Goal: Task Accomplishment & Management: Use online tool/utility

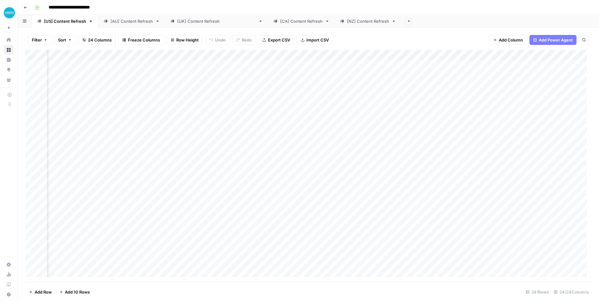
scroll to position [0, 801]
click at [401, 22] on div "Add Sheet" at bounding box center [500, 21] width 198 height 12
click at [181, 24] on link "[[GEOGRAPHIC_DATA]] Content Refresh" at bounding box center [216, 21] width 103 height 12
click at [315, 55] on div "Add Column" at bounding box center [308, 166] width 566 height 232
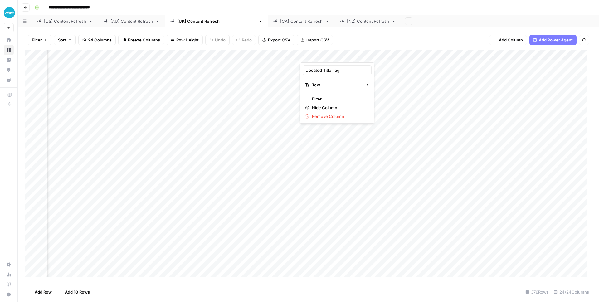
click at [351, 55] on div at bounding box center [328, 56] width 56 height 12
click at [340, 53] on div at bounding box center [328, 56] width 56 height 12
click at [403, 20] on div "Add Sheet" at bounding box center [500, 21] width 198 height 12
click at [350, 57] on div "Add Column" at bounding box center [308, 166] width 566 height 232
click at [379, 36] on div "Filter Sort 24 Columns Freeze Columns Row Height Undo Redo Export CSV Import CS…" at bounding box center [308, 40] width 566 height 20
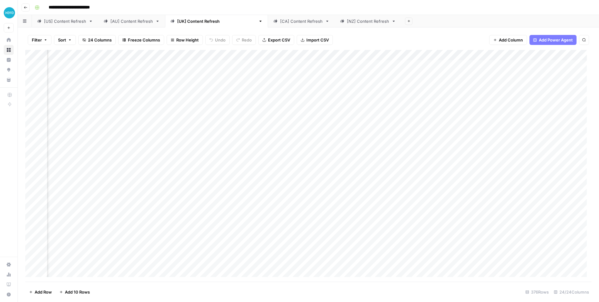
scroll to position [0, 974]
click at [573, 56] on span "Add Column" at bounding box center [577, 55] width 22 height 6
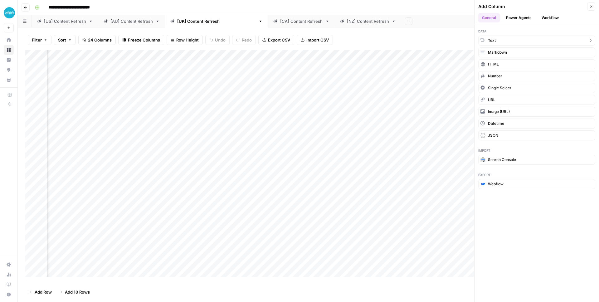
click at [532, 39] on button "Text" at bounding box center [536, 41] width 117 height 10
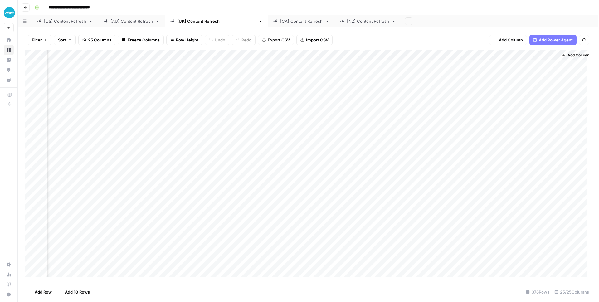
scroll to position [0, 1064]
click at [476, 56] on div "Add Column" at bounding box center [308, 166] width 566 height 232
click at [477, 69] on input "New Column" at bounding box center [498, 70] width 63 height 6
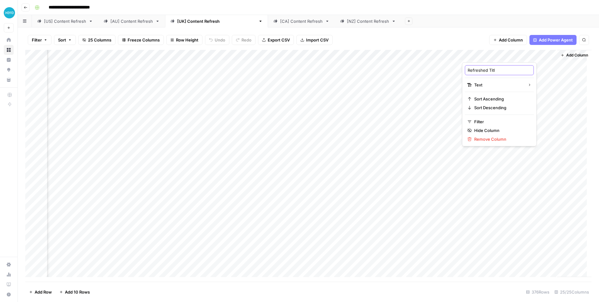
type input "Refreshed Title"
click at [470, 26] on div "Add Sheet" at bounding box center [500, 21] width 198 height 12
click at [478, 54] on div "Add Column" at bounding box center [308, 166] width 566 height 232
click at [479, 71] on input "New Column" at bounding box center [498, 70] width 63 height 6
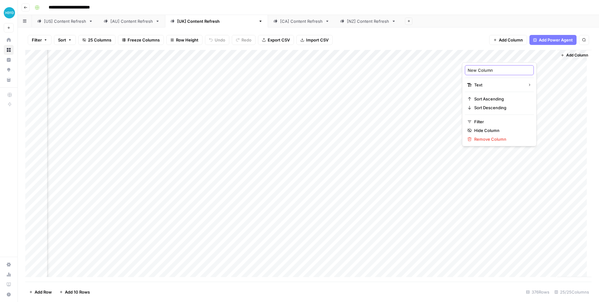
click at [479, 71] on input "New Column" at bounding box center [498, 70] width 63 height 6
type input "Refreshed Title"
click at [491, 56] on div "Add Column" at bounding box center [308, 166] width 566 height 232
click at [491, 70] on input "Refreshed Title" at bounding box center [498, 70] width 63 height 6
click at [488, 70] on input "Refreshed Title" at bounding box center [498, 70] width 63 height 6
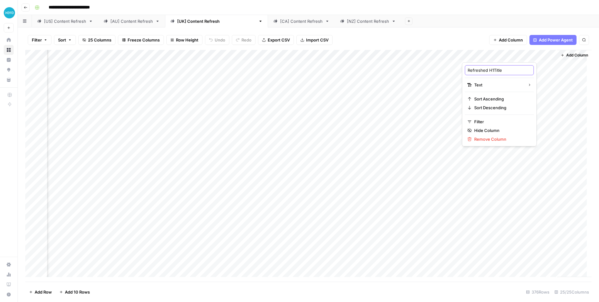
type input "Refreshed H1 Title"
click at [465, 40] on div "Filter Sort 25 Columns Freeze Columns Row Height Undo Redo Export CSV Import CS…" at bounding box center [308, 40] width 566 height 20
click at [490, 56] on div "Add Column" at bounding box center [308, 166] width 566 height 232
click at [490, 56] on div at bounding box center [507, 56] width 90 height 12
click at [485, 70] on input "Refreshed Title" at bounding box center [498, 70] width 63 height 6
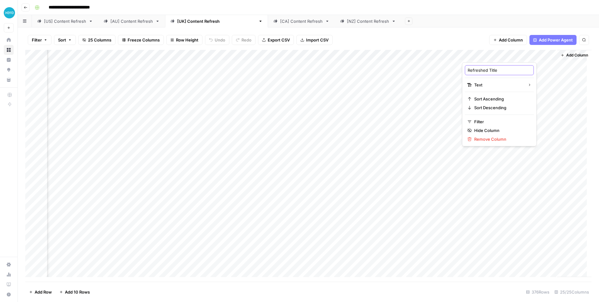
click at [485, 70] on input "Refreshed Title" at bounding box center [498, 70] width 63 height 6
type input "Updated H1 Title"
drag, startPoint x: 504, startPoint y: 56, endPoint x: 149, endPoint y: 53, distance: 355.1
click at [149, 53] on div "Add Column" at bounding box center [308, 166] width 566 height 232
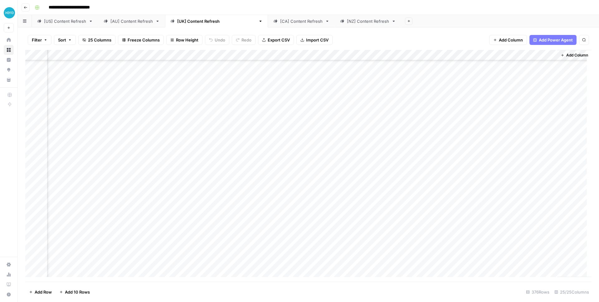
scroll to position [227, 1064]
click at [429, 10] on div "**********" at bounding box center [312, 7] width 560 height 10
click at [501, 55] on div "Add Column" at bounding box center [308, 166] width 566 height 232
click at [492, 105] on span "Sort Descending" at bounding box center [501, 107] width 55 height 6
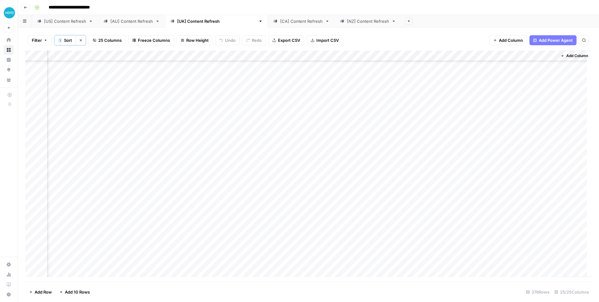
click at [495, 54] on div "Add Column" at bounding box center [308, 166] width 566 height 231
click at [494, 99] on span "Sort Ascending" at bounding box center [501, 99] width 55 height 6
click at [165, 66] on div "Add Column" at bounding box center [308, 166] width 566 height 231
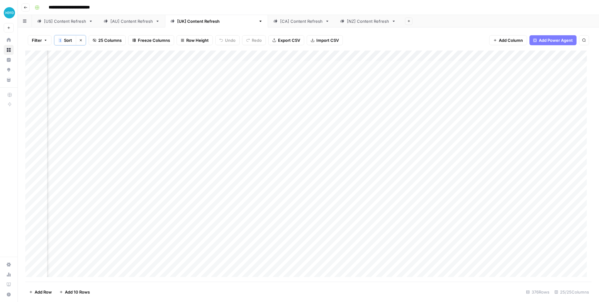
click at [186, 66] on div "Add Column" at bounding box center [308, 166] width 566 height 231
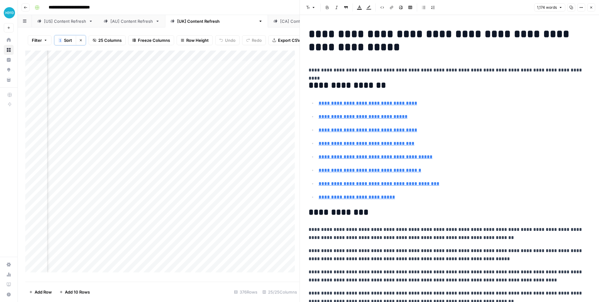
click at [372, 47] on h1 "**********" at bounding box center [446, 40] width 277 height 26
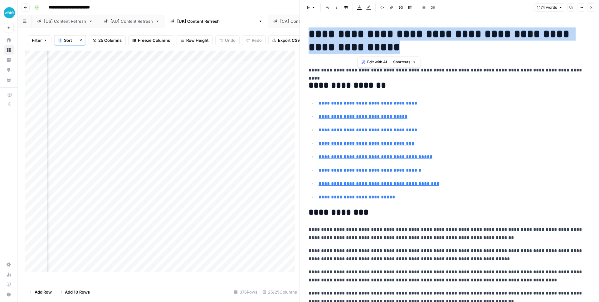
click at [372, 47] on h1 "**********" at bounding box center [446, 40] width 277 height 26
copy h1 "**********"
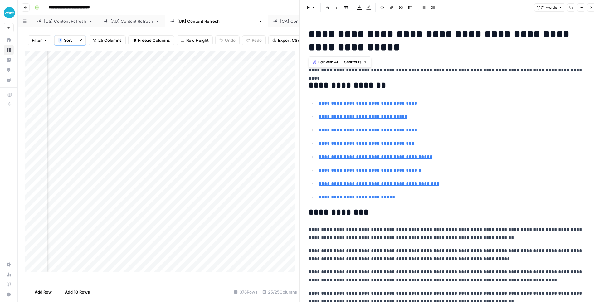
type input "#what-are-the-stages-of-business-growth"
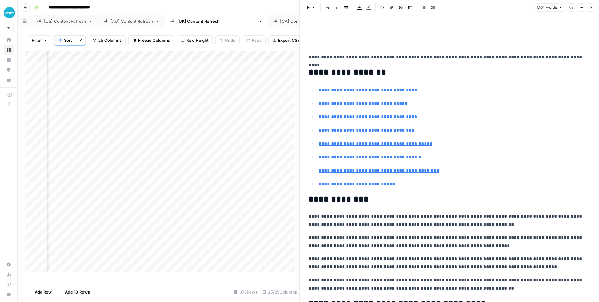
click at [310, 55] on p "**********" at bounding box center [446, 57] width 277 height 8
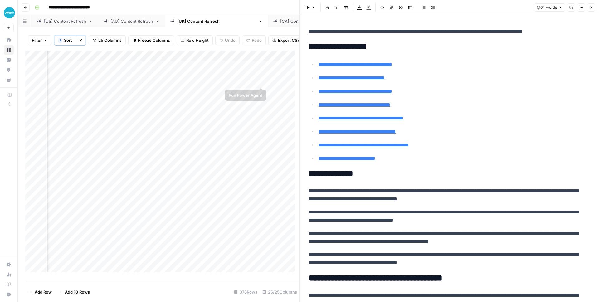
click at [282, 70] on div "Add Column" at bounding box center [162, 164] width 274 height 226
click at [282, 70] on textarea at bounding box center [316, 71] width 100 height 9
type textarea "**********"
click at [178, 115] on div "Add Column" at bounding box center [162, 164] width 274 height 226
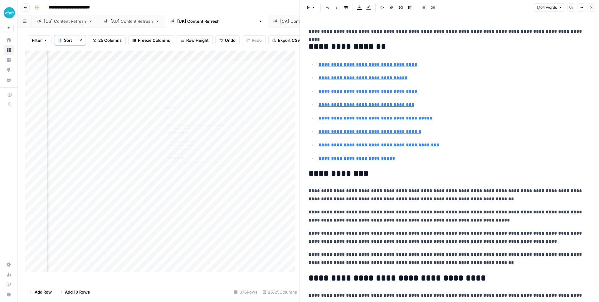
click at [166, 85] on div "Add Column" at bounding box center [162, 164] width 274 height 226
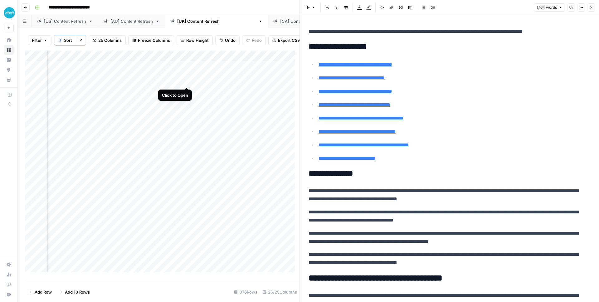
click at [186, 81] on div "Add Column" at bounding box center [162, 164] width 274 height 226
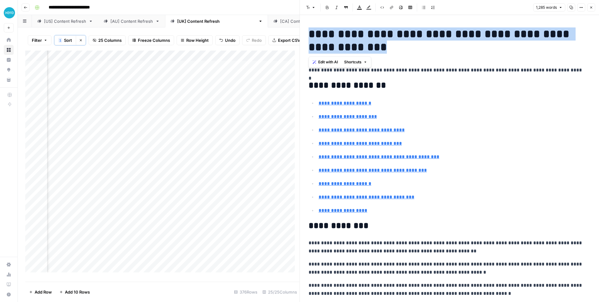
drag, startPoint x: 364, startPoint y: 51, endPoint x: 303, endPoint y: 30, distance: 64.0
copy h1 "**********"
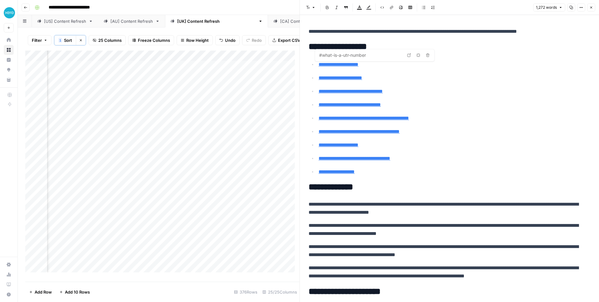
click at [282, 80] on div "Add Column" at bounding box center [162, 164] width 274 height 226
type textarea "**********"
click at [175, 90] on div "Add Column" at bounding box center [162, 164] width 274 height 226
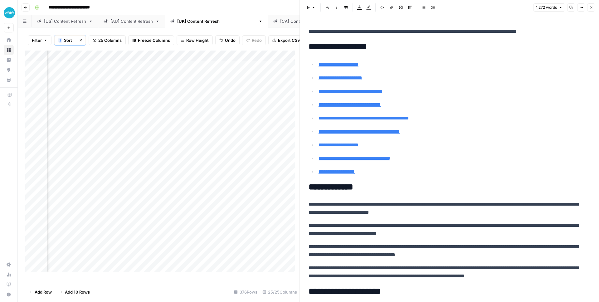
click at [175, 90] on div at bounding box center [172, 92] width 57 height 12
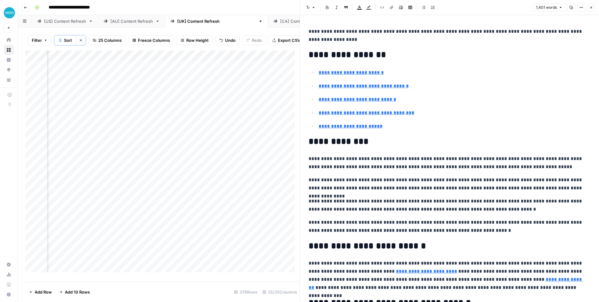
click at [338, 36] on p "**********" at bounding box center [446, 35] width 277 height 16
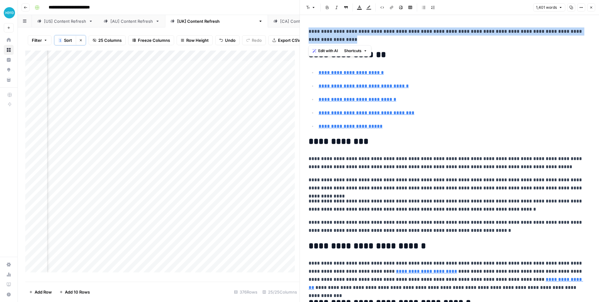
click at [338, 36] on p "**********" at bounding box center [446, 35] width 277 height 16
type input "#faqs-on-selling-on-amazon"
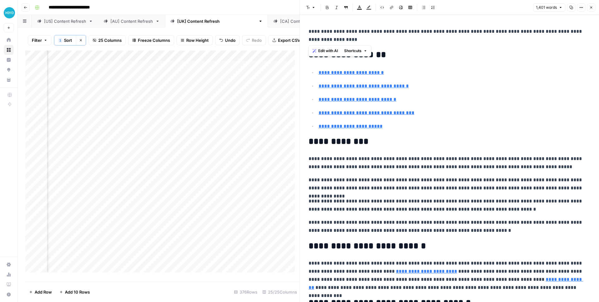
type input "#understanding-amazon-business-models"
click at [284, 93] on div "Add Column" at bounding box center [162, 164] width 274 height 226
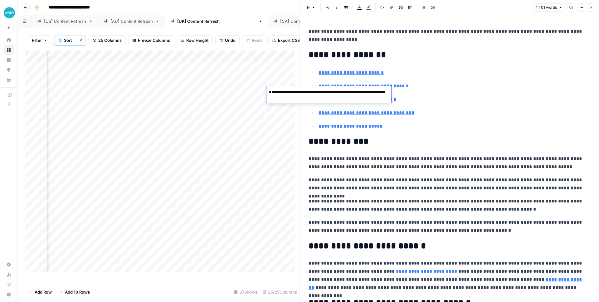
click at [268, 98] on textarea "**********" at bounding box center [328, 105] width 125 height 34
type textarea "**********"
click at [273, 7] on div "**********" at bounding box center [312, 7] width 560 height 10
click at [590, 7] on icon "button" at bounding box center [591, 8] width 4 height 4
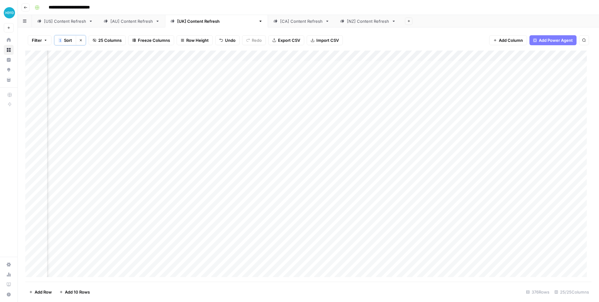
click at [441, 35] on div "Filter 1 Sort Clear sorts 25 Columns Freeze Columns Row Height Undo Redo Export…" at bounding box center [308, 40] width 566 height 21
click at [361, 57] on div "Add Column" at bounding box center [308, 166] width 566 height 231
click at [401, 26] on div "Add Sheet" at bounding box center [500, 21] width 198 height 12
click at [377, 38] on div "Filter 1 Sort Clear sorts 25 Columns Freeze Columns Row Height Undo Redo Export…" at bounding box center [308, 40] width 566 height 21
click at [285, 57] on div "Add Column" at bounding box center [308, 166] width 566 height 231
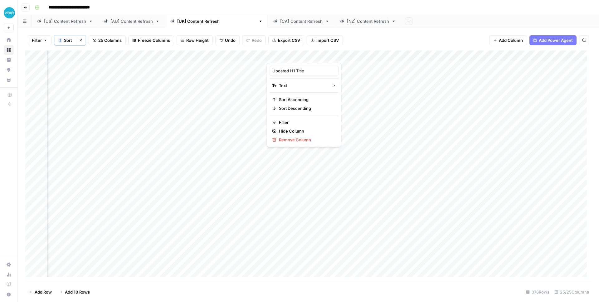
click at [407, 40] on div "Filter 1 Sort Clear sorts 25 Columns Freeze Columns Row Height Undo Redo Export…" at bounding box center [308, 40] width 566 height 21
click at [320, 158] on div "Add Column" at bounding box center [308, 166] width 566 height 231
type input "******"
click at [280, 21] on div "[CA] Content Refresh" at bounding box center [301, 21] width 42 height 6
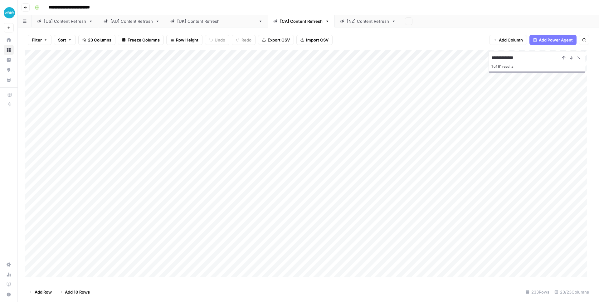
scroll to position [0, 272]
type input "**********"
click at [565, 57] on icon "Previous Result" at bounding box center [563, 57] width 5 height 5
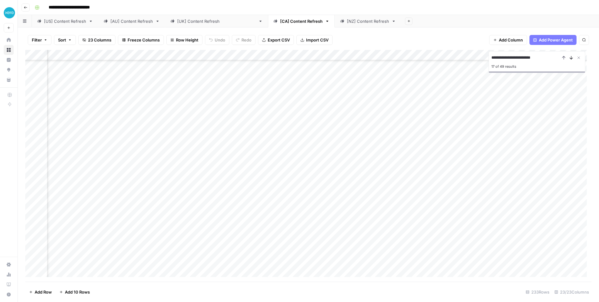
click at [570, 60] on button "Next Result" at bounding box center [570, 57] width 7 height 7
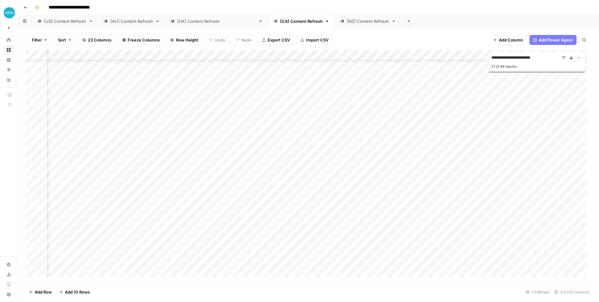
click at [570, 60] on button "Next Result" at bounding box center [570, 57] width 7 height 7
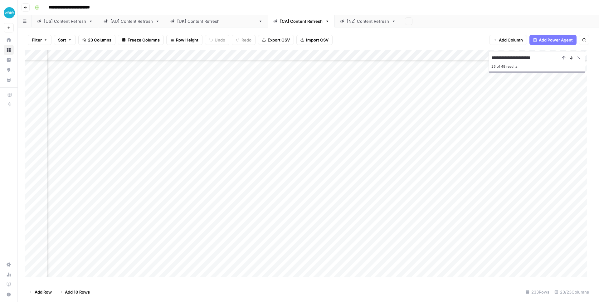
scroll to position [1999, 419]
click at [570, 60] on button "Next Result" at bounding box center [570, 57] width 7 height 7
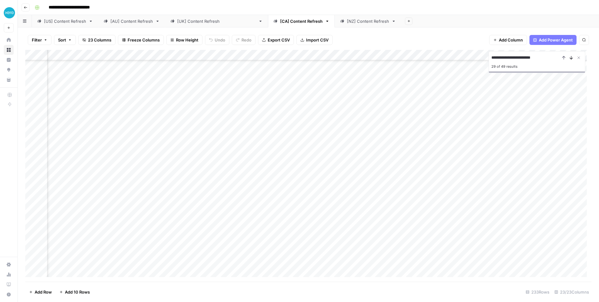
click at [570, 60] on button "Next Result" at bounding box center [570, 57] width 7 height 7
click at [319, 267] on div "Add Column" at bounding box center [308, 166] width 566 height 232
click at [319, 272] on div "Add Column" at bounding box center [308, 166] width 566 height 232
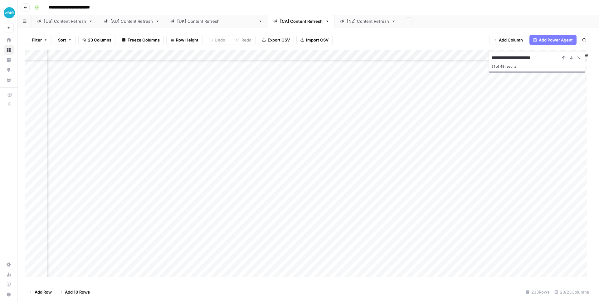
click at [319, 272] on div "Add Column" at bounding box center [308, 166] width 566 height 232
click at [430, 272] on div "Add Column" at bounding box center [308, 166] width 566 height 232
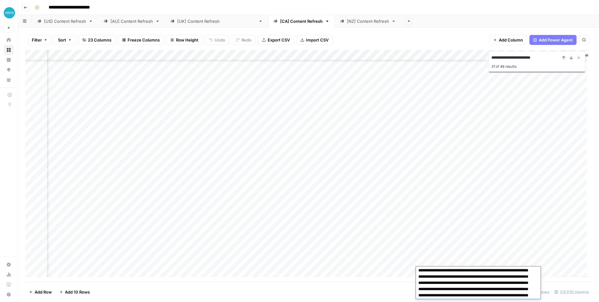
scroll to position [0, 0]
click at [434, 280] on textarea "**********" at bounding box center [476, 291] width 120 height 46
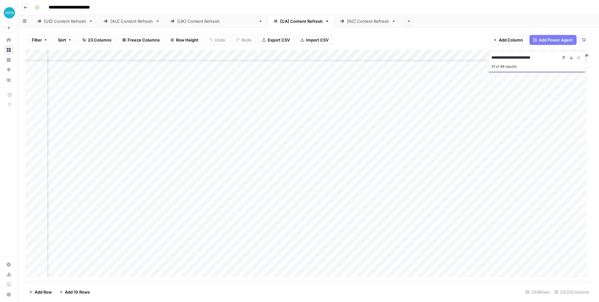
click at [368, 270] on div "Add Column" at bounding box center [308, 166] width 566 height 232
click at [368, 271] on div "Add Column" at bounding box center [308, 166] width 566 height 232
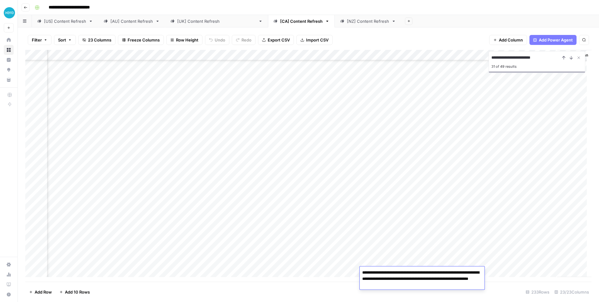
click at [368, 271] on textarea "**********" at bounding box center [421, 278] width 125 height 21
